Goal: Task Accomplishment & Management: Manage account settings

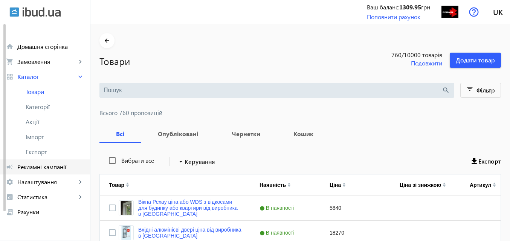
click at [47, 165] on span "Рекламні кампанії" at bounding box center [50, 167] width 67 height 8
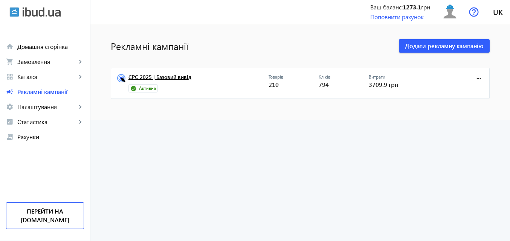
click at [184, 75] on link "CPC 2025 | Базовий вивід" at bounding box center [198, 79] width 140 height 11
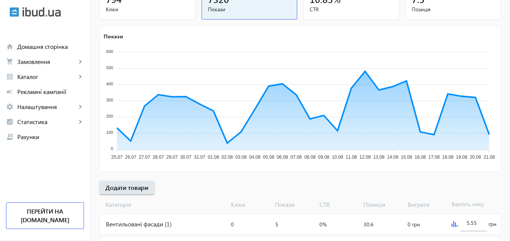
scroll to position [151, 0]
